Goal: Book appointment/travel/reservation

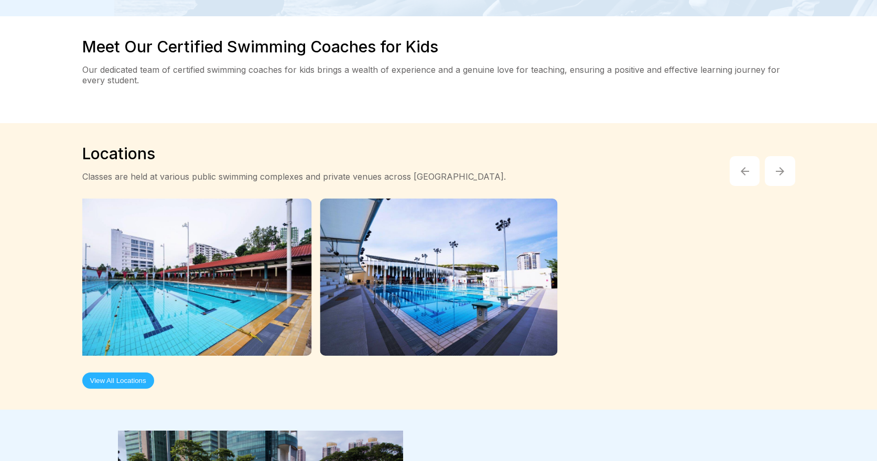
scroll to position [1834, 0]
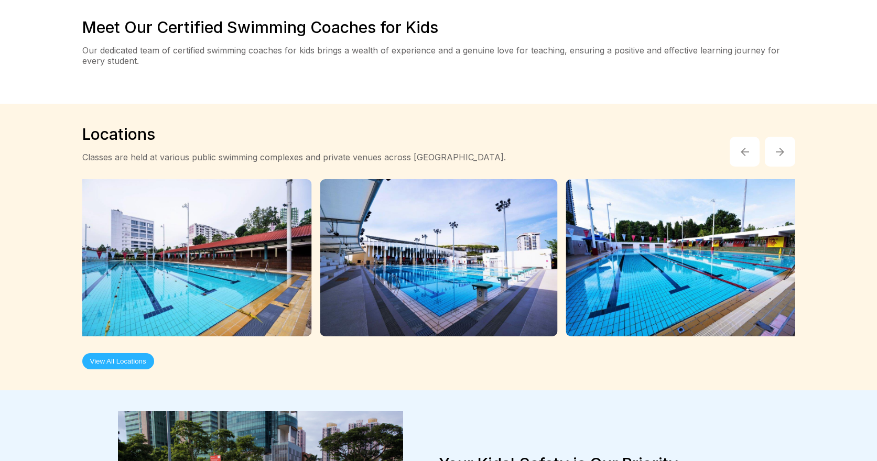
click at [116, 353] on button "View All Locations" at bounding box center [118, 361] width 72 height 16
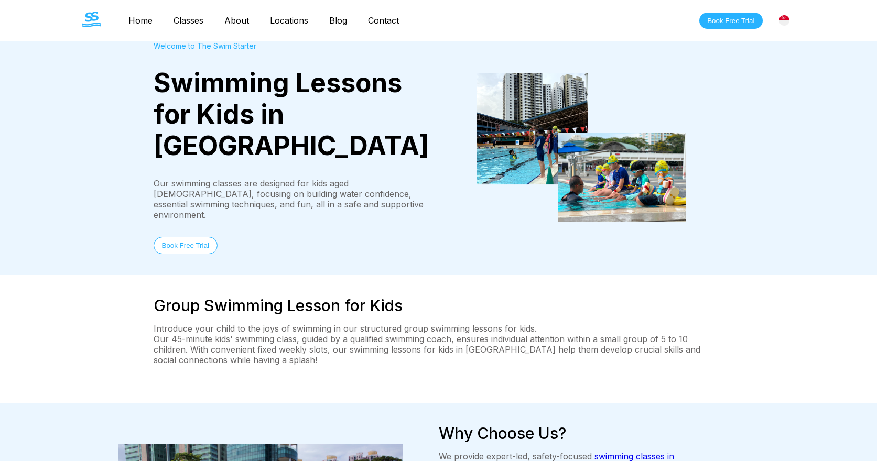
scroll to position [0, 0]
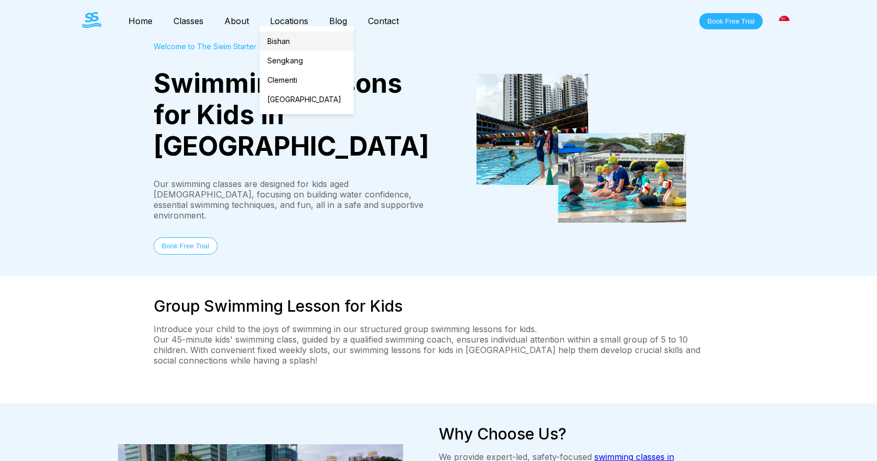
click at [274, 40] on link "Bishan" at bounding box center [306, 40] width 94 height 19
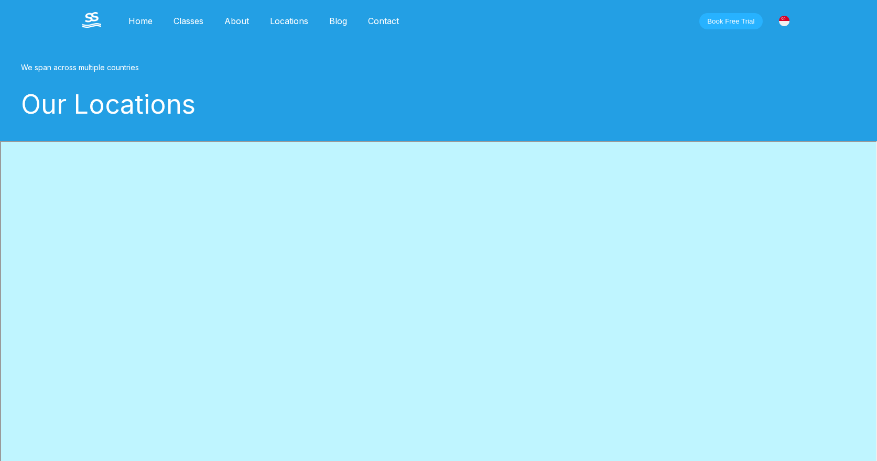
click at [233, 20] on link "About" at bounding box center [237, 21] width 46 height 10
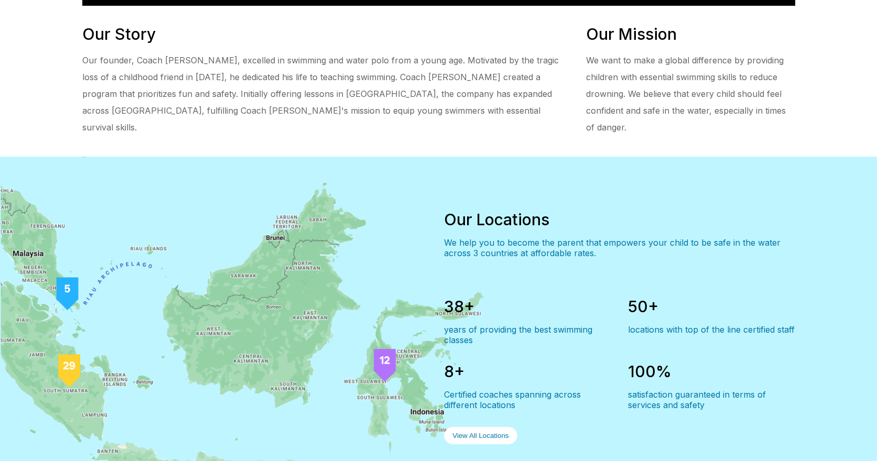
scroll to position [669, 0]
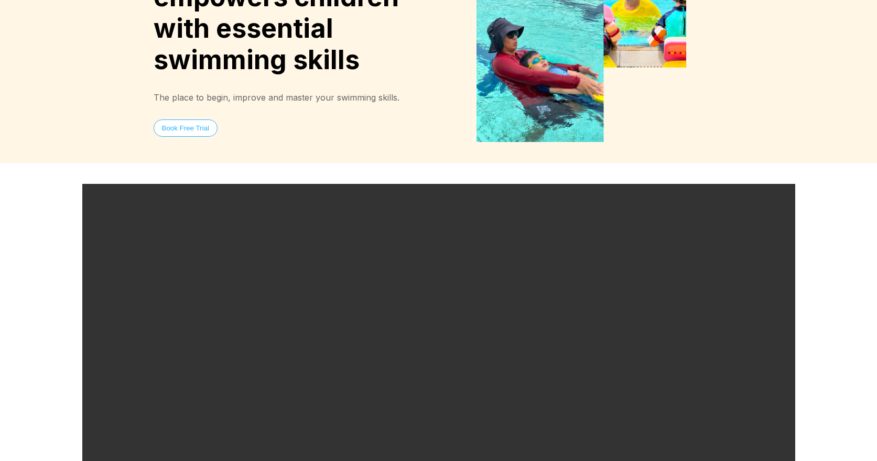
scroll to position [0, 0]
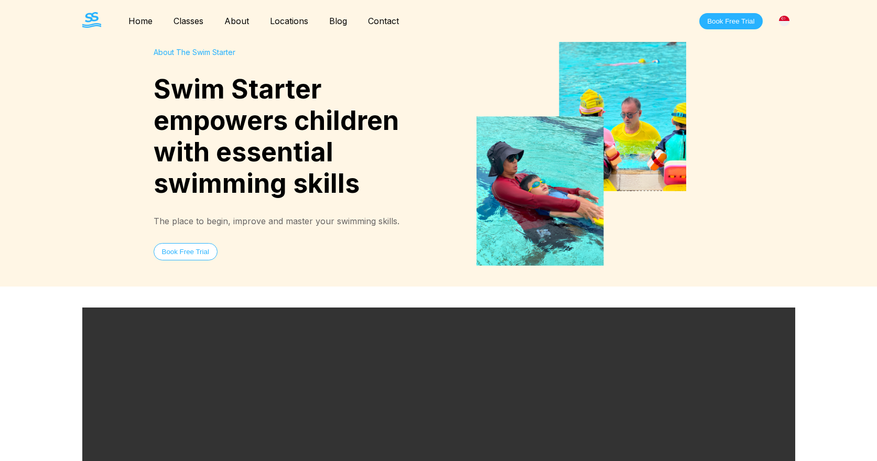
click at [374, 21] on link "Contact" at bounding box center [383, 21] width 52 height 10
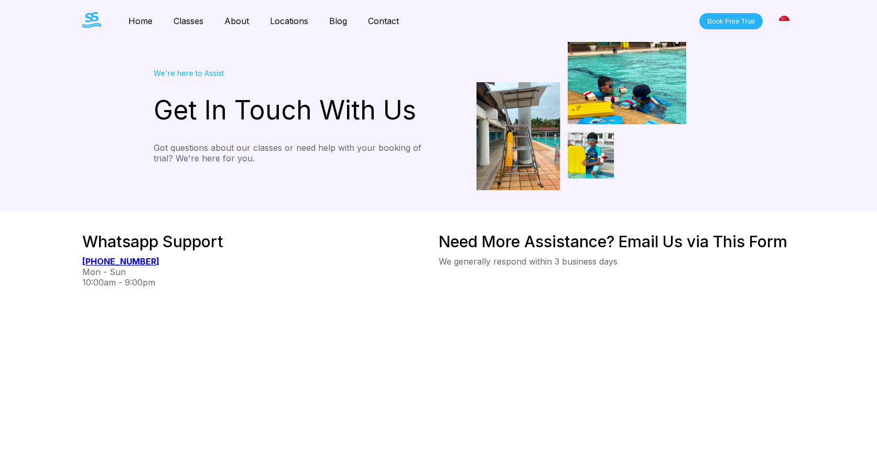
click at [144, 21] on link "Home" at bounding box center [140, 21] width 45 height 10
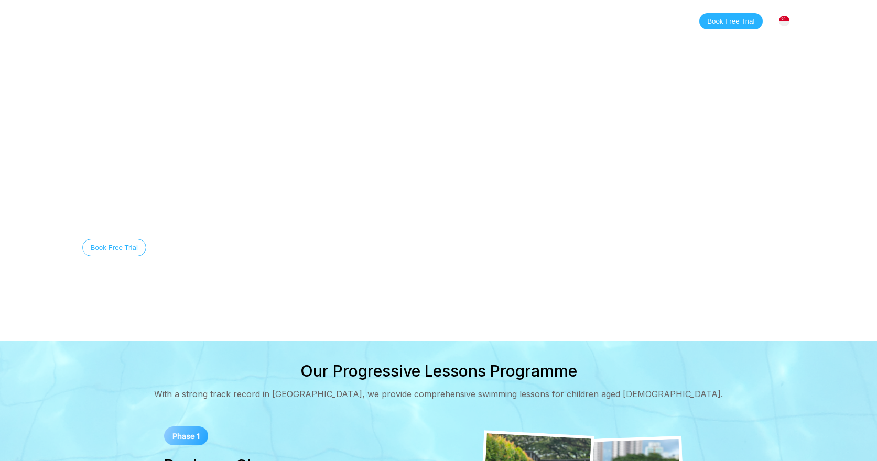
click at [233, 23] on link "About" at bounding box center [237, 21] width 46 height 10
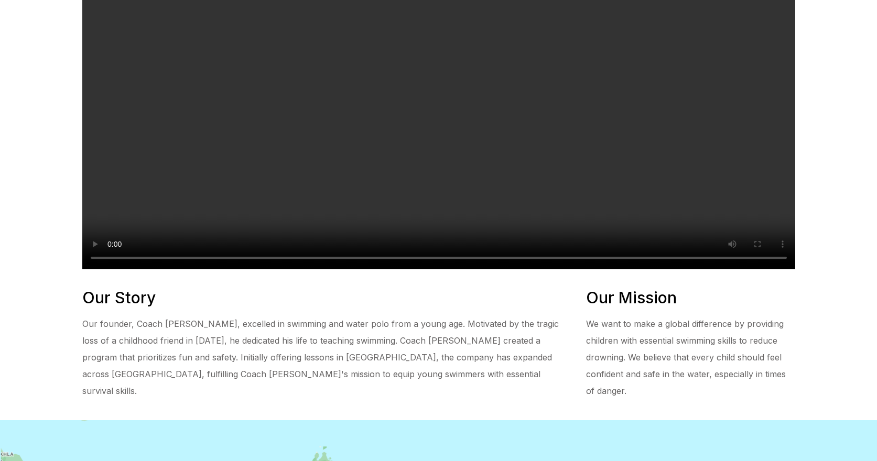
scroll to position [412, 0]
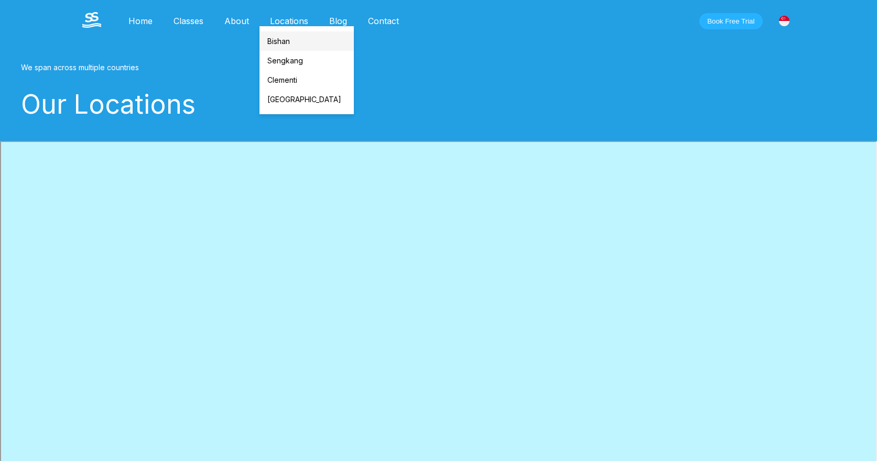
click at [276, 37] on link "Bishan" at bounding box center [306, 40] width 94 height 19
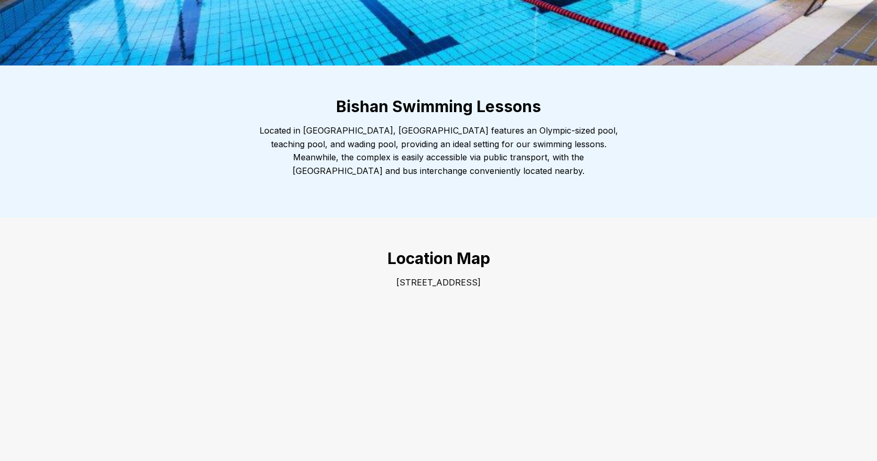
scroll to position [210, 0]
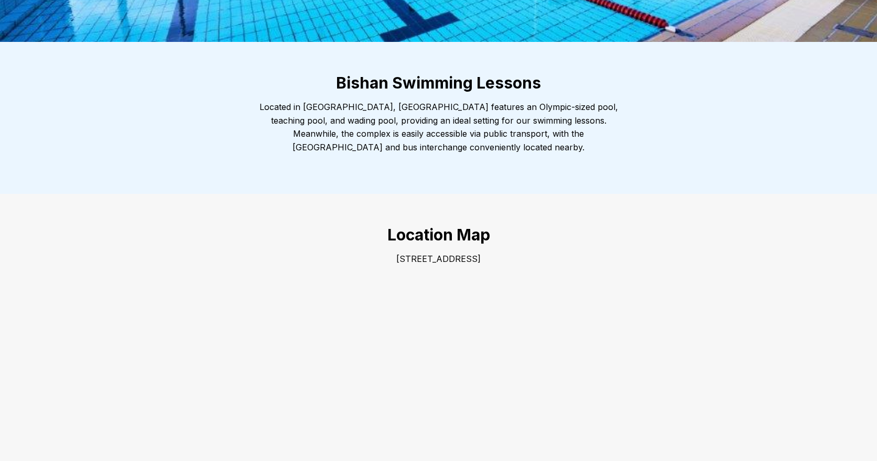
drag, startPoint x: 514, startPoint y: 263, endPoint x: 364, endPoint y: 260, distance: 150.4
click at [364, 260] on p "1 Bishan Street 14 Singapore 579778" at bounding box center [438, 260] width 377 height 14
copy p "1 Bishan Street 14 Singapore 579778"
click at [566, 195] on div "Location Map 1 Bishan Street 14 Singapore 579778" at bounding box center [438, 361] width 755 height 334
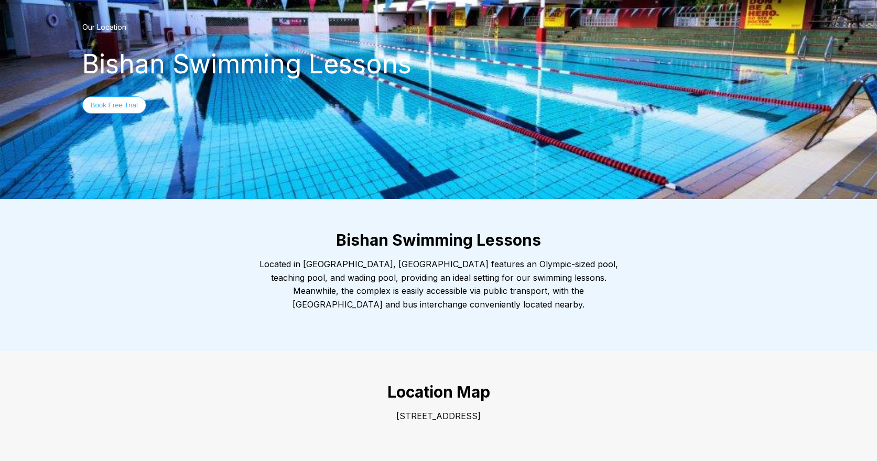
scroll to position [0, 0]
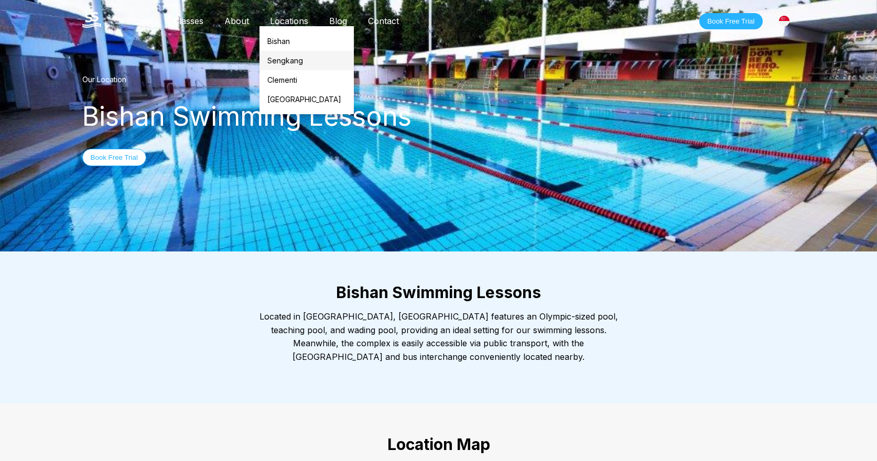
click at [286, 56] on link "Sengkang" at bounding box center [306, 60] width 94 height 19
click at [278, 79] on link "Clementi" at bounding box center [306, 79] width 94 height 19
click at [280, 100] on link "[GEOGRAPHIC_DATA]" at bounding box center [306, 99] width 94 height 19
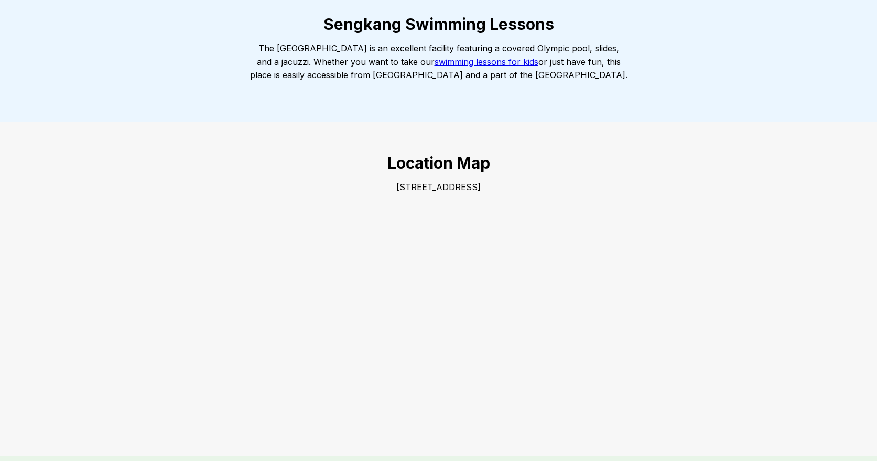
scroll to position [210, 0]
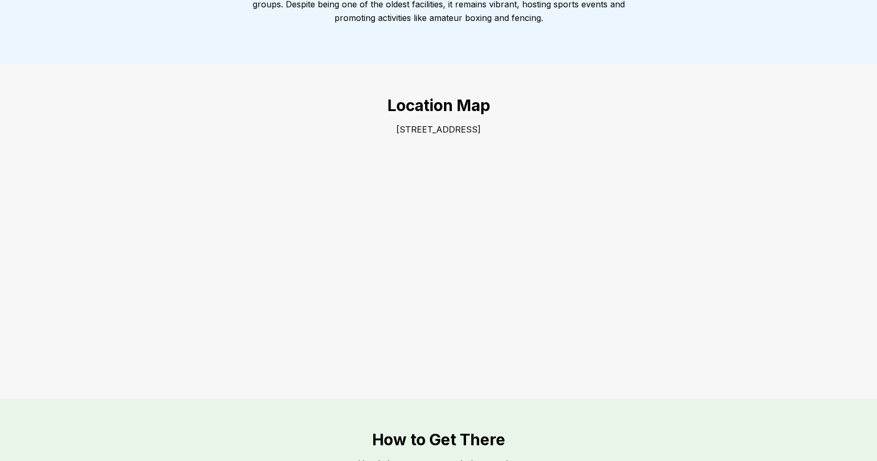
scroll to position [320, 0]
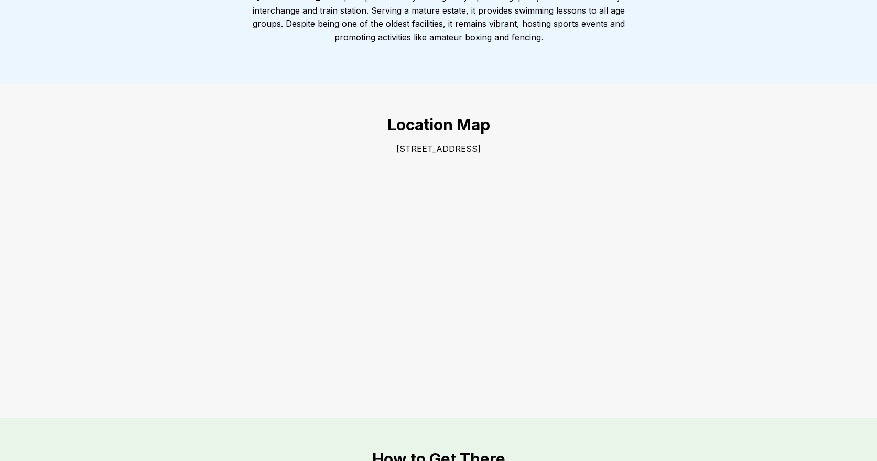
drag, startPoint x: 531, startPoint y: 150, endPoint x: 355, endPoint y: 153, distance: 175.6
click at [355, 153] on p "[STREET_ADDRESS]" at bounding box center [438, 150] width 377 height 14
copy p "520 Clementi Avenue 3 Singapore 129908"
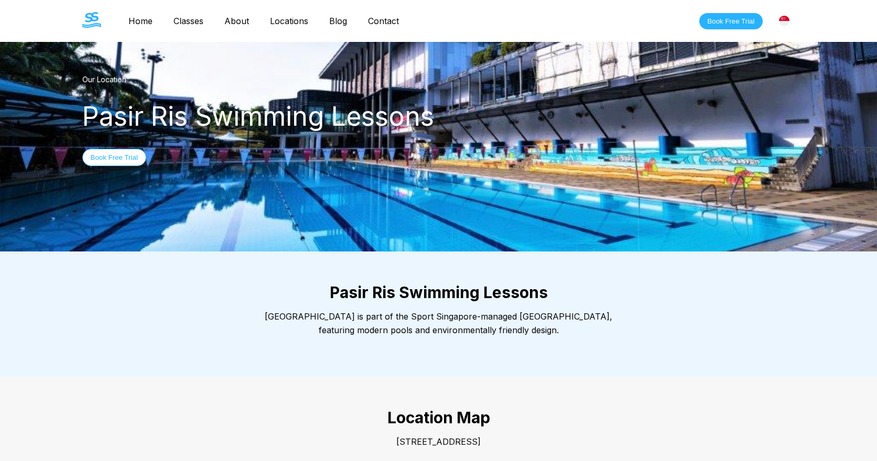
scroll to position [52, 0]
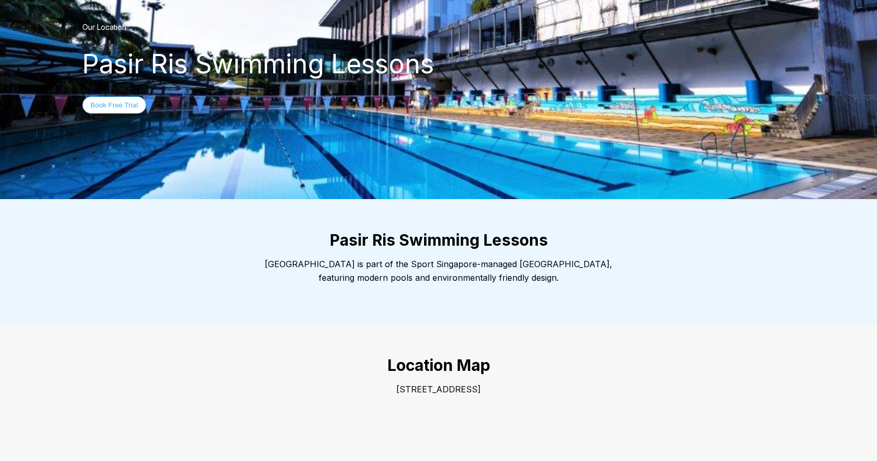
drag, startPoint x: 528, startPoint y: 394, endPoint x: 362, endPoint y: 392, distance: 166.6
click at [362, 392] on p "[STREET_ADDRESS]" at bounding box center [438, 390] width 377 height 14
copy p "[STREET_ADDRESS]"
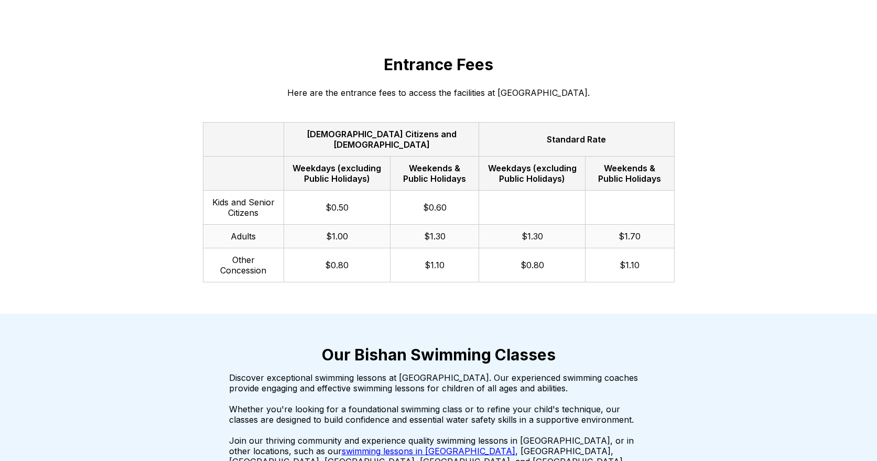
scroll to position [1624, 0]
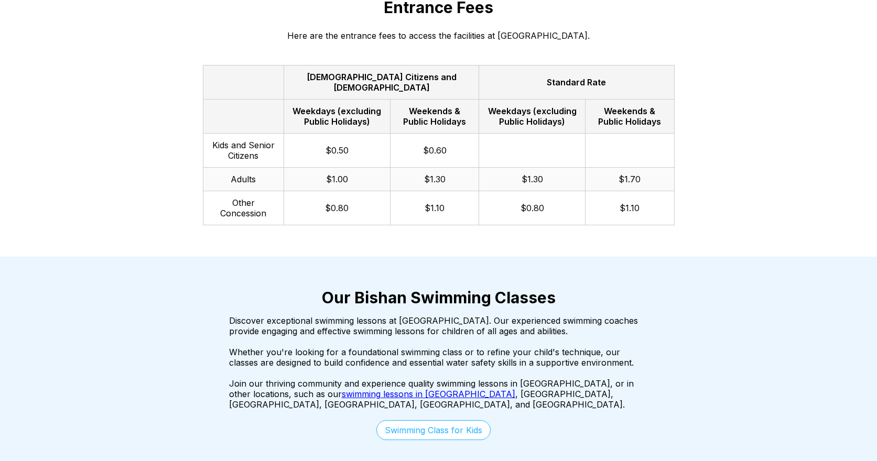
click at [465, 420] on link "Swimming Class for Kids" at bounding box center [433, 430] width 114 height 20
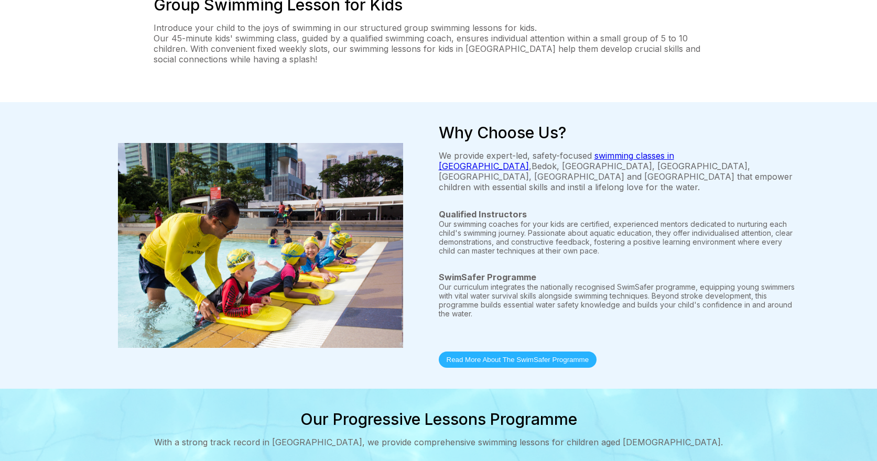
scroll to position [314, 0]
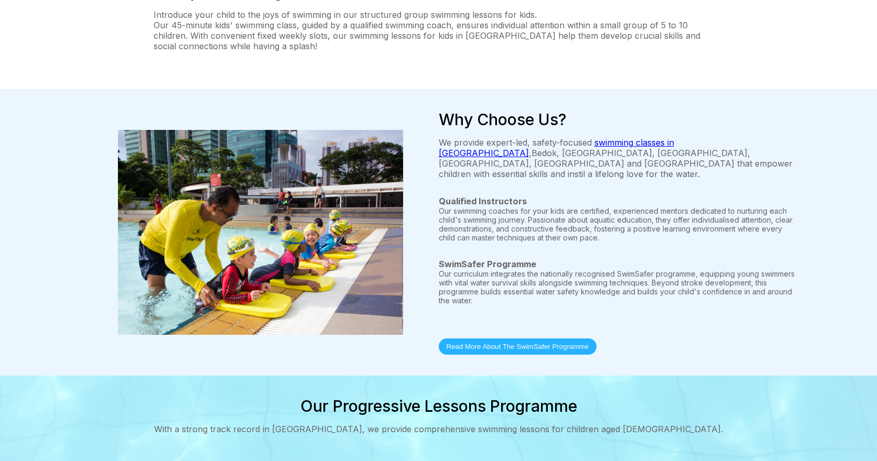
click at [559, 339] on button "Read More About The SwimSafer Programme" at bounding box center [518, 347] width 158 height 16
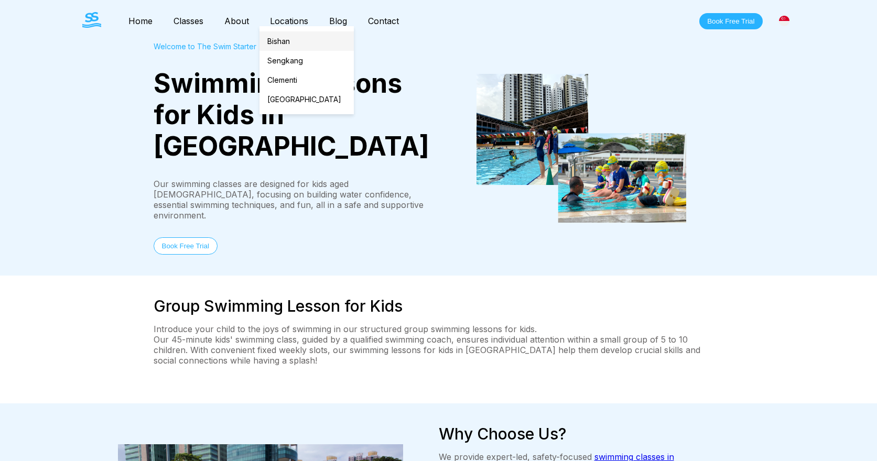
click at [276, 44] on link "Bishan" at bounding box center [306, 40] width 94 height 19
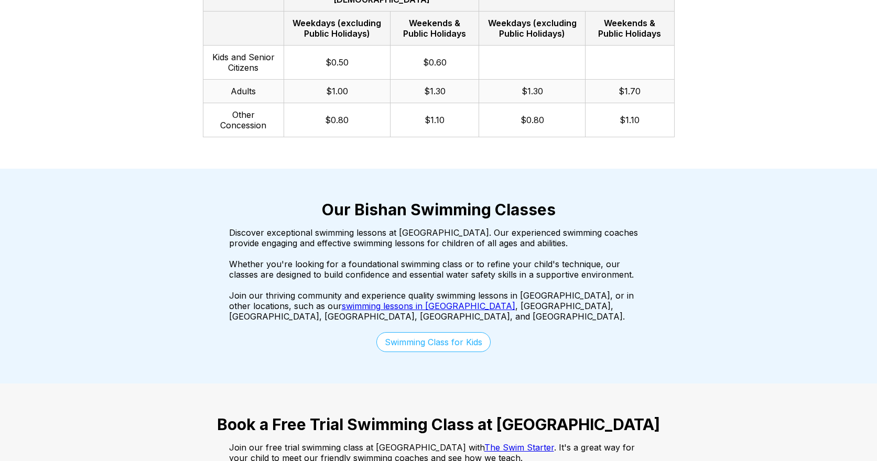
scroll to position [1716, 0]
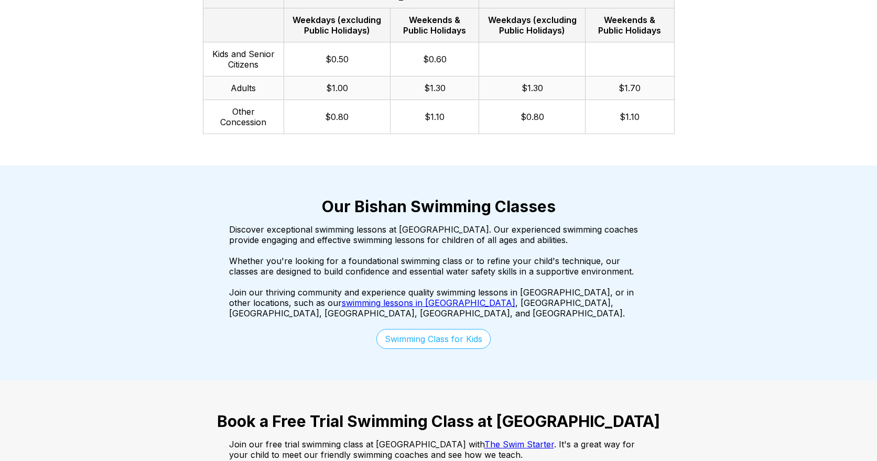
click at [422, 329] on link "Swimming Class for Kids" at bounding box center [433, 339] width 114 height 20
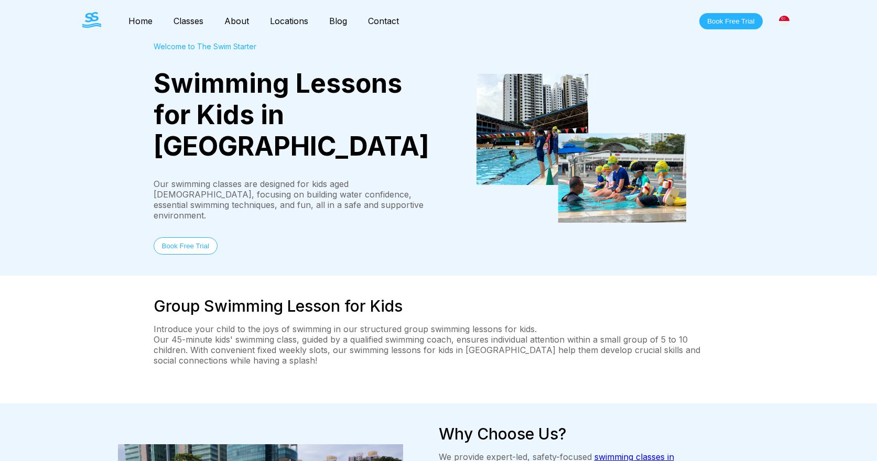
click at [185, 19] on link "Classes" at bounding box center [188, 21] width 51 height 10
click at [192, 21] on link "Classes" at bounding box center [188, 21] width 51 height 10
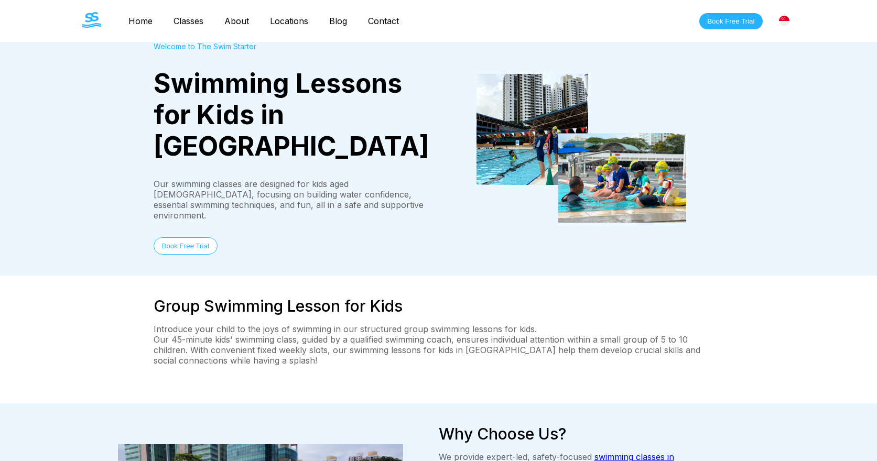
scroll to position [210, 0]
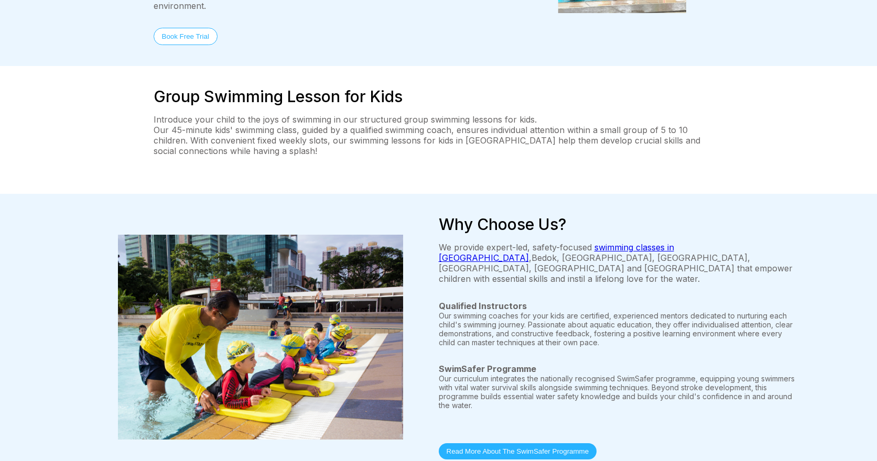
click at [631, 242] on link "swimming classes in [GEOGRAPHIC_DATA]" at bounding box center [556, 252] width 235 height 21
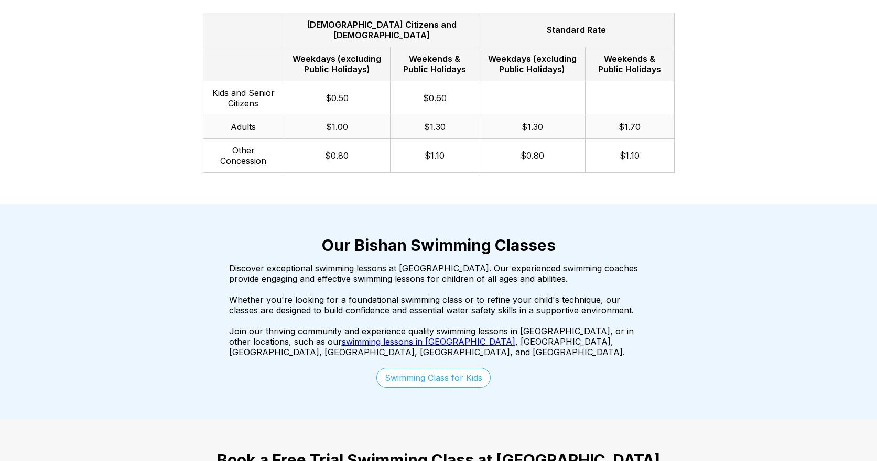
scroll to position [1782, 0]
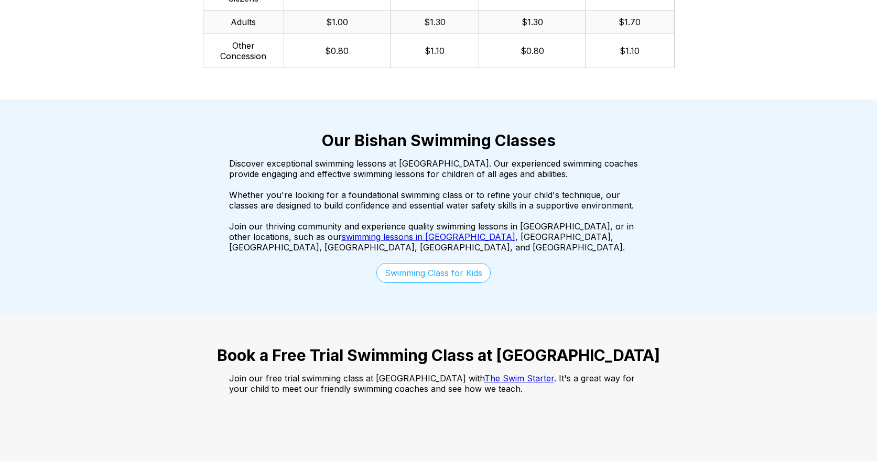
click at [444, 263] on link "Swimming Class for Kids" at bounding box center [433, 273] width 114 height 20
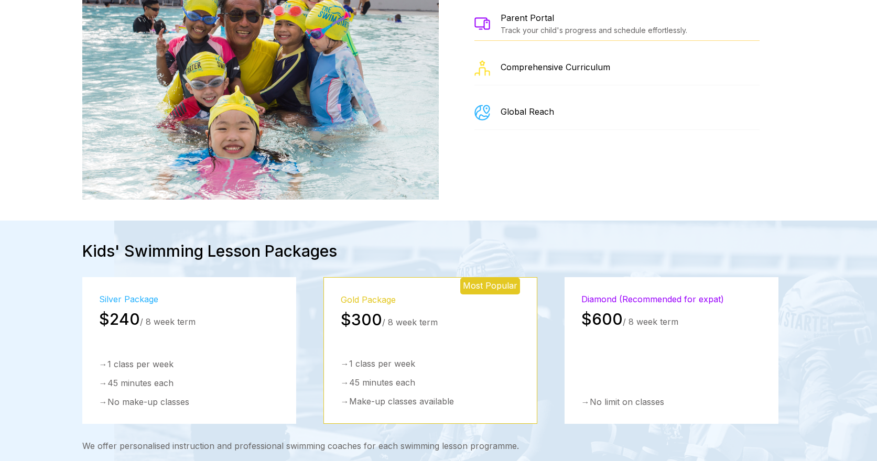
scroll to position [1362, 0]
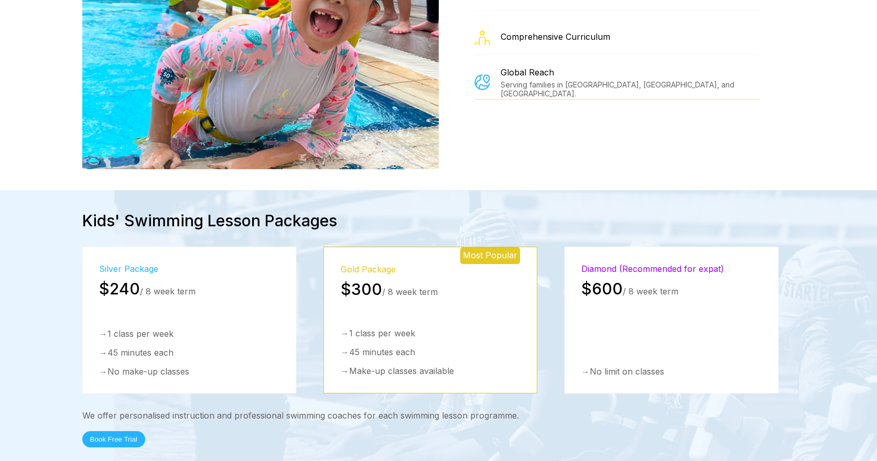
click at [105, 431] on button "Book Free Trial" at bounding box center [113, 439] width 63 height 16
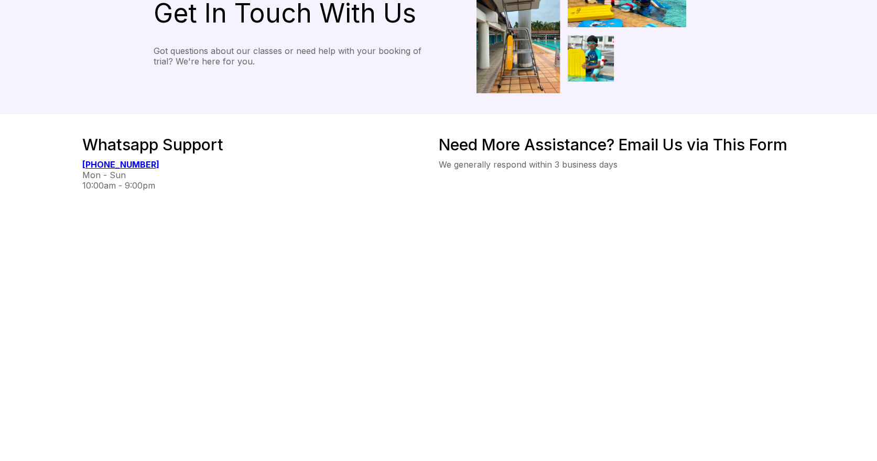
scroll to position [210, 0]
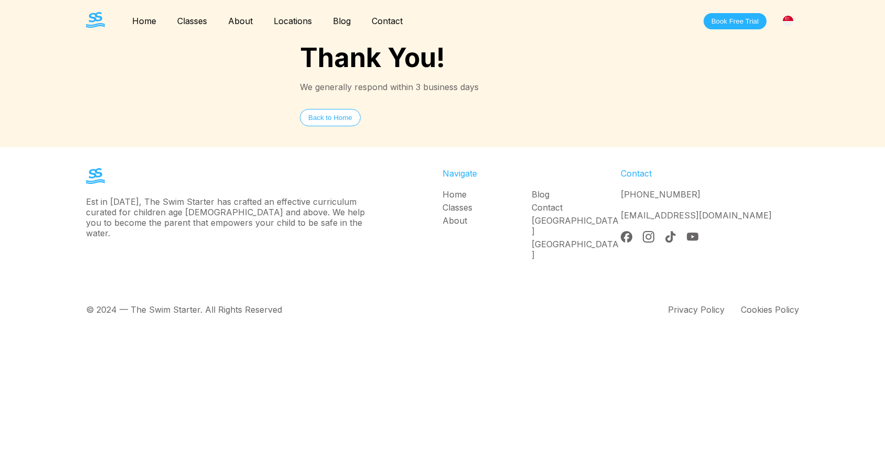
click at [141, 93] on div "Thank You! We generally respond within 3 business days Back to Home" at bounding box center [442, 84] width 755 height 84
